Goal: Information Seeking & Learning: Learn about a topic

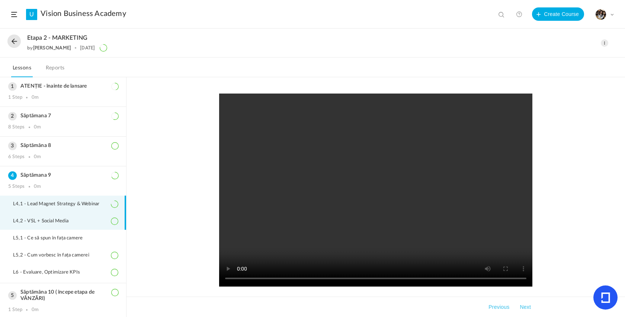
scroll to position [30, 0]
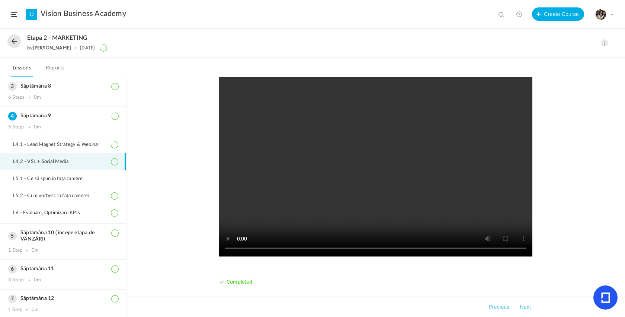
click at [13, 43] on button at bounding box center [13, 41] width 13 height 13
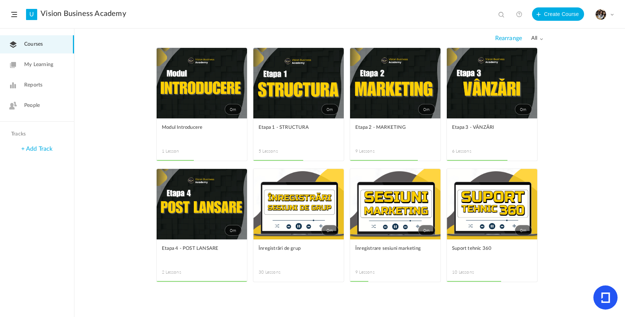
drag, startPoint x: 539, startPoint y: 104, endPoint x: 468, endPoint y: 130, distance: 75.8
click at [468, 130] on span "Etapa 3 - VÂNZĂRI" at bounding box center [486, 128] width 69 height 8
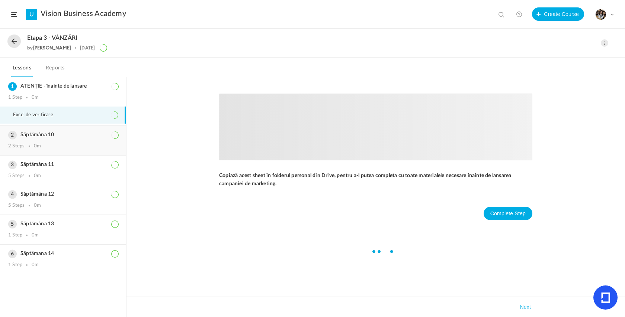
click at [74, 134] on h3 "Săptămâna 10" at bounding box center [63, 135] width 110 height 6
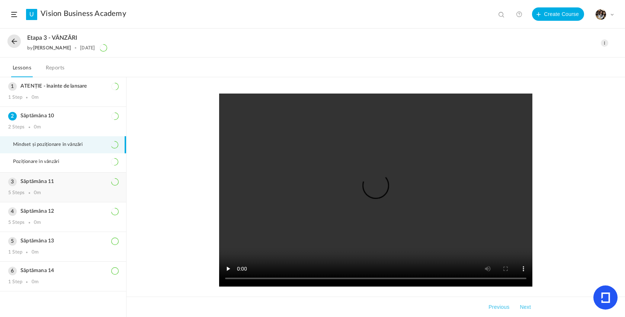
click at [71, 190] on div "Săptămâna 11 5 Steps 0m" at bounding box center [63, 187] width 126 height 29
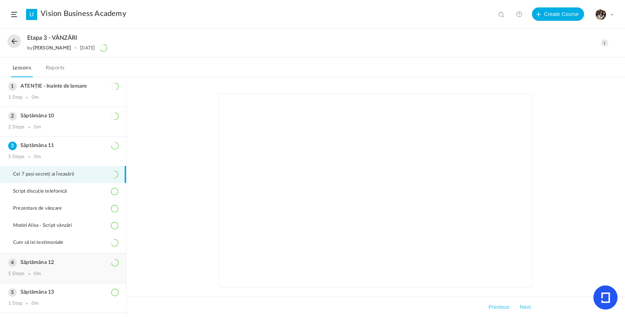
click at [43, 275] on div "5 Steps 0m" at bounding box center [63, 274] width 110 height 6
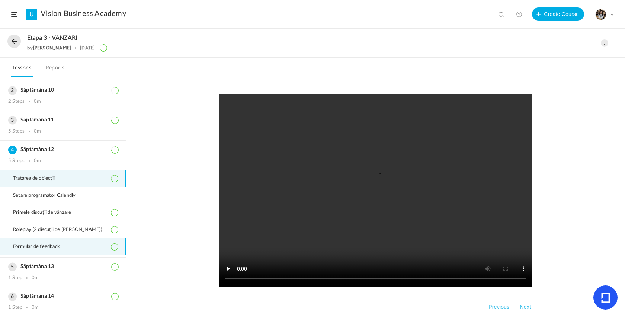
scroll to position [30, 0]
click at [56, 246] on span "Formular de feedback" at bounding box center [41, 247] width 56 height 6
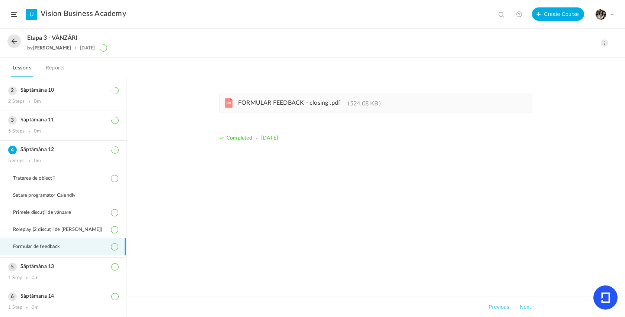
click at [286, 106] on span "FORMULAR FEEDBACK - closing .pdf" at bounding box center [289, 103] width 102 height 6
